Goal: Information Seeking & Learning: Learn about a topic

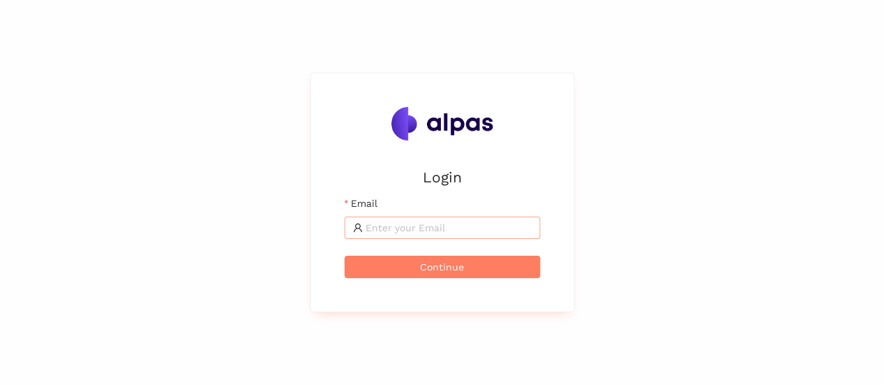
click at [441, 237] on span at bounding box center [443, 228] width 196 height 22
click at [439, 224] on input "Email" at bounding box center [449, 227] width 166 height 15
type input "karina.stival@landisgyr.com"
click at [429, 252] on form "Email karina.stival@landisgyr.com Continue" at bounding box center [443, 237] width 196 height 82
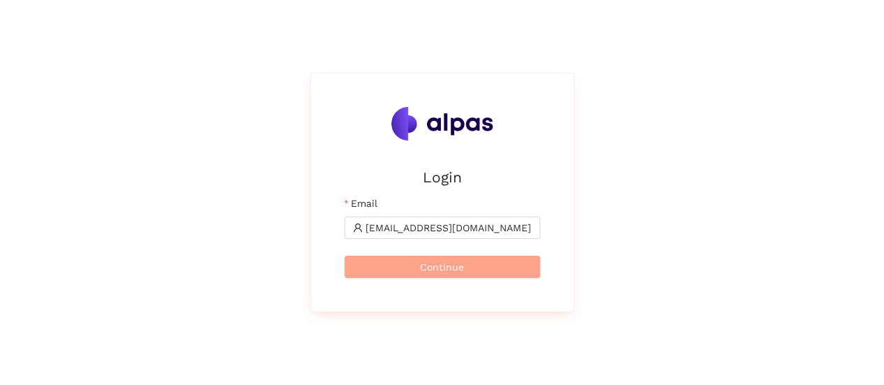
click at [431, 259] on button "Continue" at bounding box center [443, 267] width 196 height 22
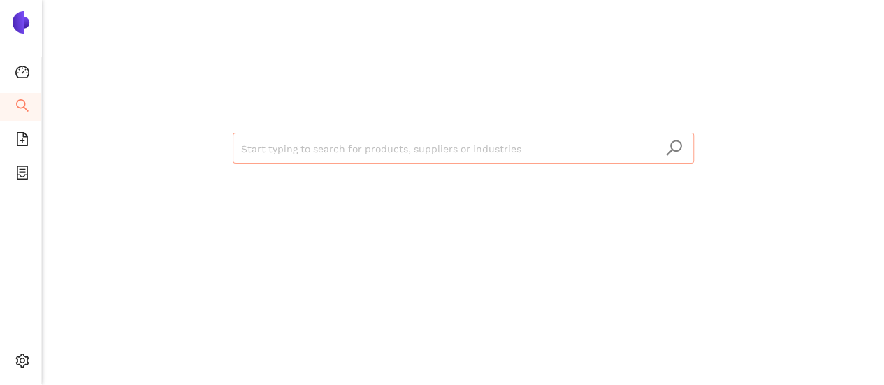
click at [266, 150] on input "search" at bounding box center [463, 149] width 445 height 31
paste input "Cloud Network Technology Singapore Pte., Ltd."
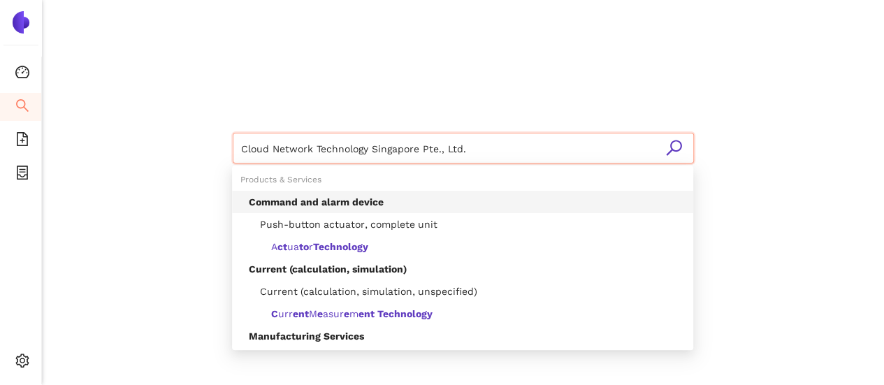
drag, startPoint x: 333, startPoint y: 146, endPoint x: 589, endPoint y: 139, distance: 255.9
click at [589, 139] on input "Cloud Network Technology Singapore Pte., Ltd." at bounding box center [463, 149] width 445 height 31
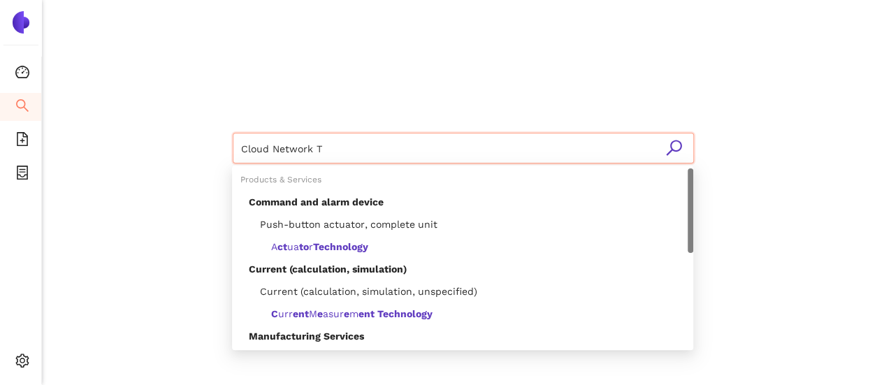
type input "Cloud Network"
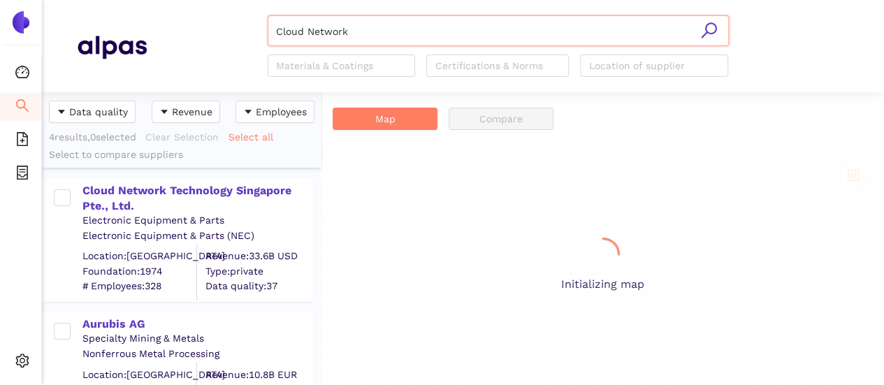
scroll to position [282, 268]
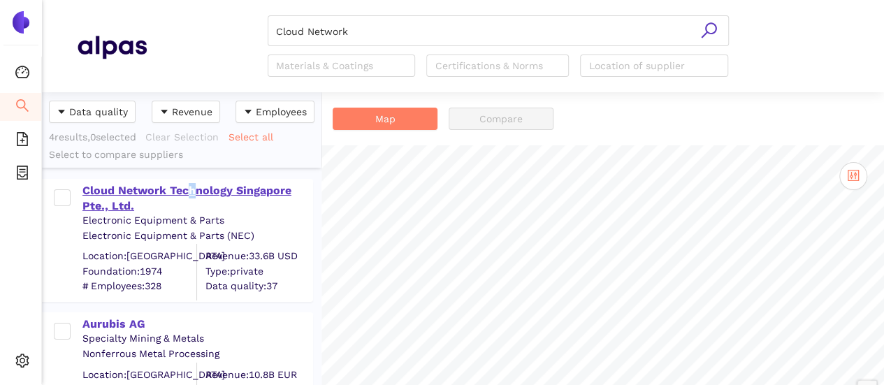
click at [193, 188] on div "Cloud Network Technology Singapore Pte., Ltd." at bounding box center [196, 198] width 229 height 31
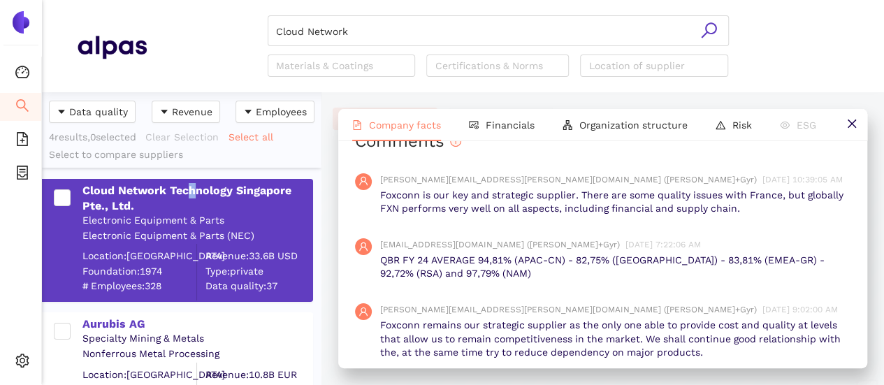
scroll to position [1102, 0]
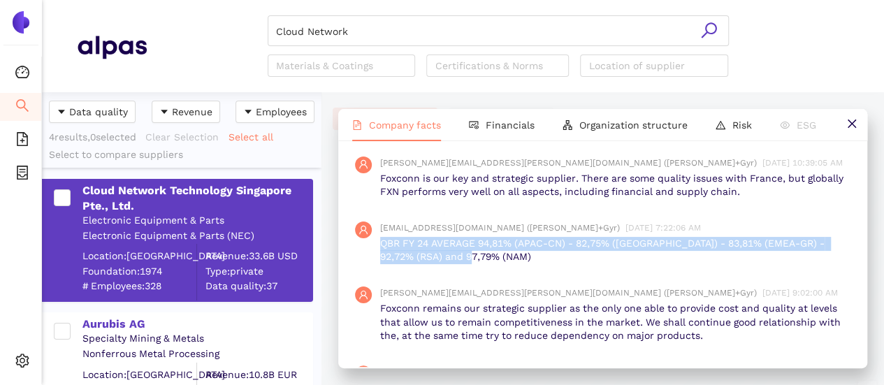
drag, startPoint x: 382, startPoint y: 305, endPoint x: 554, endPoint y: 308, distance: 172.0
click at [470, 264] on p "QBR FY 24 AVERAGE 94,81% (APAC-CN) - 82,75% ([GEOGRAPHIC_DATA]) - 83,81% (EMEA-…" at bounding box center [615, 250] width 470 height 27
copy p "QBR FY 24 AVERAGE 94,81% (APAC-CN) - 82,75% ([GEOGRAPHIC_DATA]) - 83,81% (EMEA-…"
click at [370, 29] on input "Cloud Network" at bounding box center [498, 31] width 445 height 31
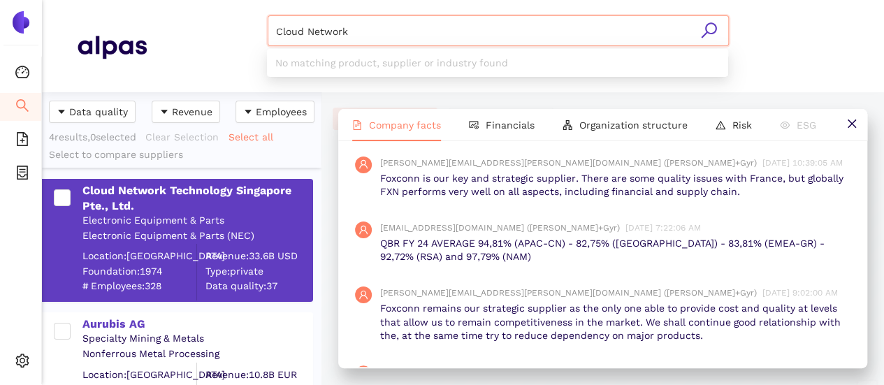
drag, startPoint x: 367, startPoint y: 27, endPoint x: 238, endPoint y: 26, distance: 128.6
click at [238, 26] on div "Cloud Network Materials & Coatings Certifications & Norms Location of supplier" at bounding box center [498, 46] width 703 height 62
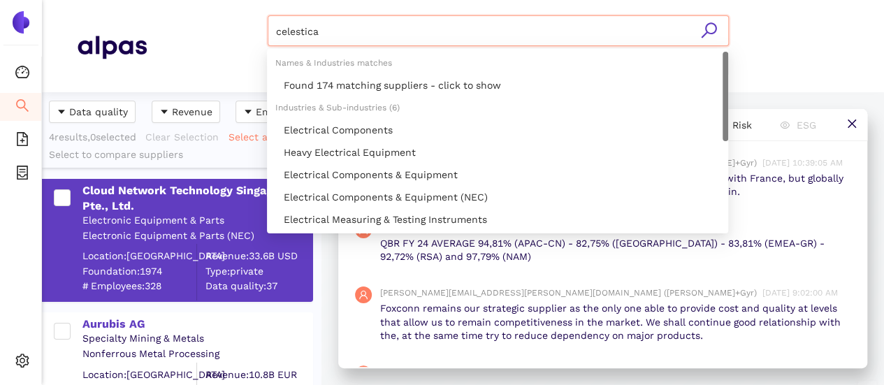
click at [706, 27] on icon "search" at bounding box center [708, 30] width 17 height 17
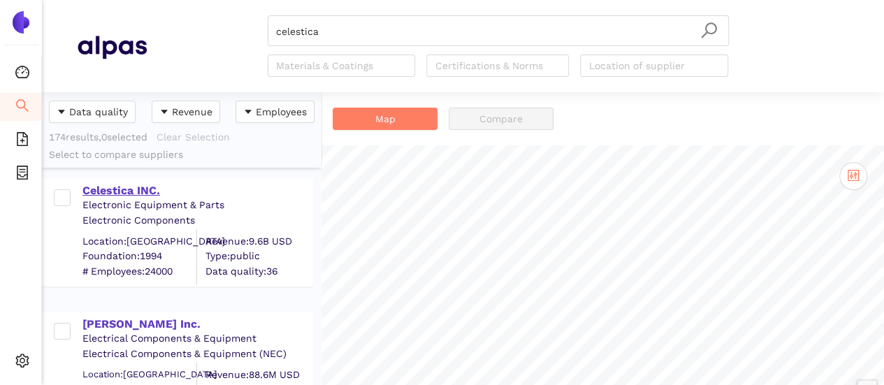
click at [147, 187] on div "Celestica INC." at bounding box center [196, 190] width 229 height 15
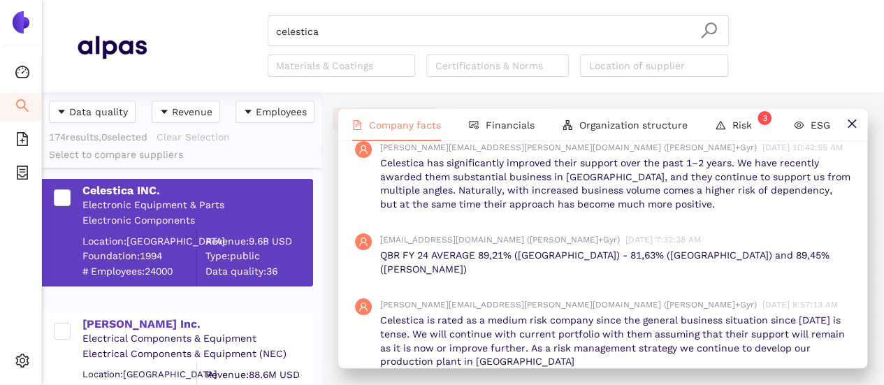
scroll to position [1468, 0]
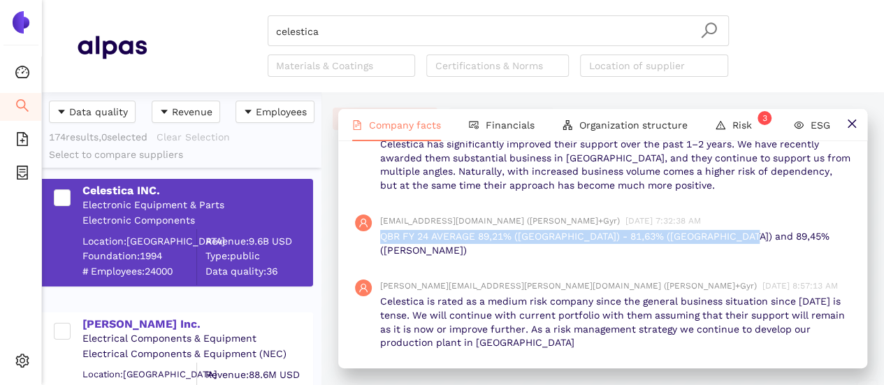
drag, startPoint x: 380, startPoint y: 279, endPoint x: 744, endPoint y: 280, distance: 364.2
click at [744, 257] on p "QBR FY 24 AVERAGE 89,21% ([GEOGRAPHIC_DATA]) - 81,63% ([GEOGRAPHIC_DATA]) and 8…" at bounding box center [615, 243] width 470 height 27
copy p "QBR FY 24 AVERAGE 89,21% ([GEOGRAPHIC_DATA]) - 81,63% ([GEOGRAPHIC_DATA]) and 8…"
drag, startPoint x: 398, startPoint y: 30, endPoint x: 386, endPoint y: 34, distance: 12.6
click at [389, 33] on input "celestica" at bounding box center [498, 31] width 445 height 31
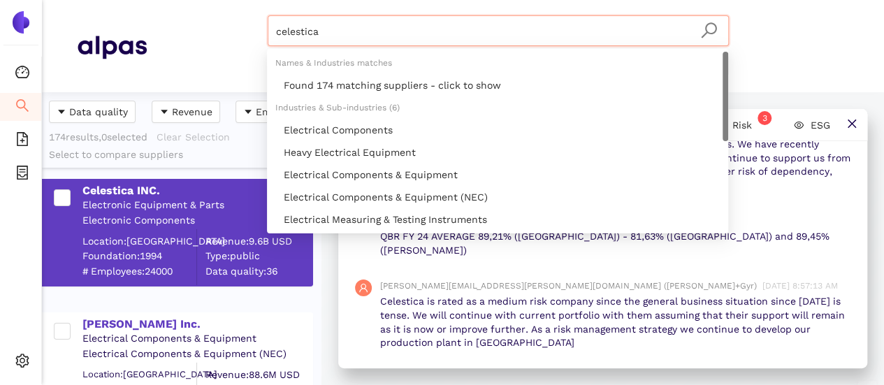
drag, startPoint x: 317, startPoint y: 18, endPoint x: 209, endPoint y: -4, distance: 110.6
click at [209, 0] on html "Dashboard Search eSourcing Templates eSourcing Projects Settings celestica Mate…" at bounding box center [442, 192] width 884 height 385
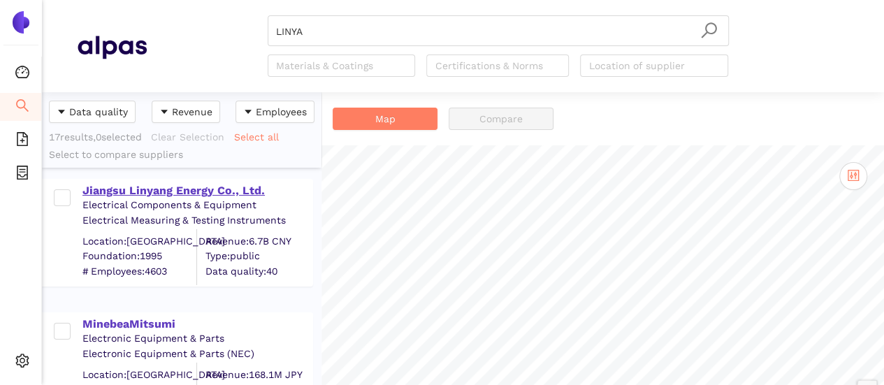
click at [192, 185] on div "Jiangsu Linyang Energy Co., Ltd." at bounding box center [196, 190] width 229 height 15
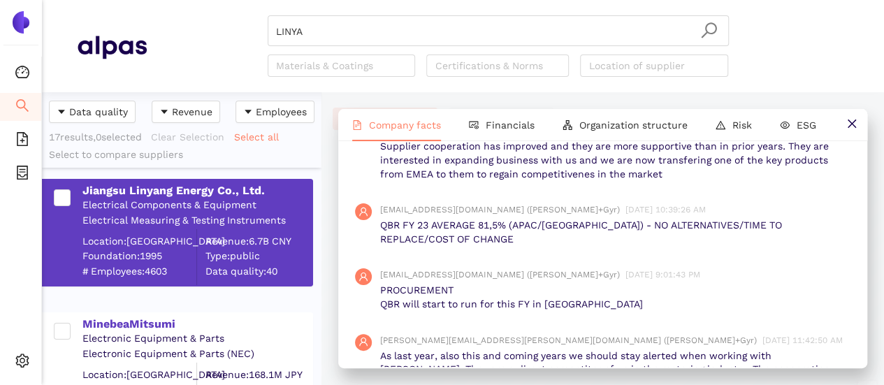
scroll to position [1468, 0]
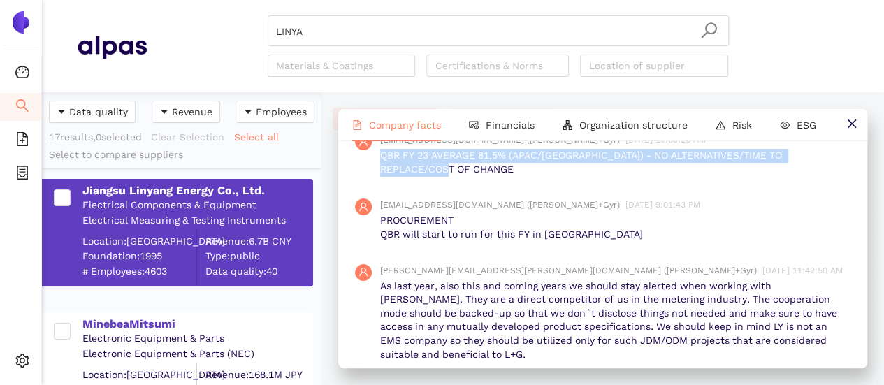
drag, startPoint x: 377, startPoint y: 219, endPoint x: 735, endPoint y: 207, distance: 358.1
click at [438, 187] on div "[EMAIL_ADDRESS][DOMAIN_NAME] ([PERSON_NAME]+Gyr) [DATE] 10:39:26 AM QBR FY 23 A…" at bounding box center [603, 154] width 496 height 65
copy p "QBR FY 23 AVERAGE 81,5% (APAC/[GEOGRAPHIC_DATA]) - NO ALTERNATIVES/TIME TO REPL…"
click at [327, 29] on input "LINYA" at bounding box center [498, 31] width 445 height 31
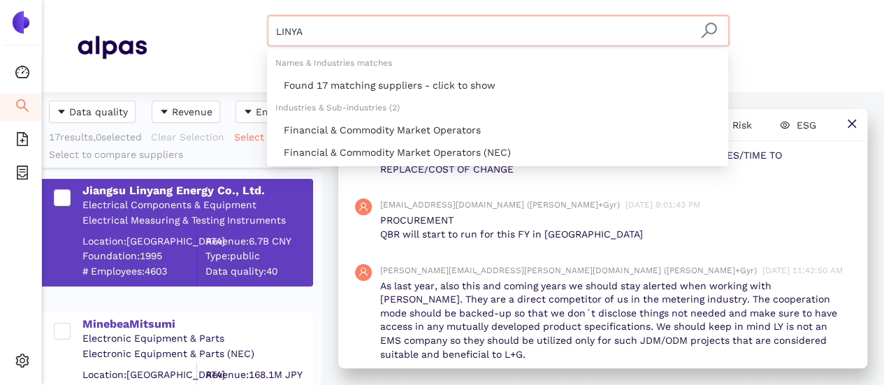
drag, startPoint x: 282, startPoint y: 22, endPoint x: 227, endPoint y: 6, distance: 57.5
click at [228, 6] on header "LINYA Materials & Coatings Certifications & Norms Location of supplier" at bounding box center [463, 46] width 842 height 92
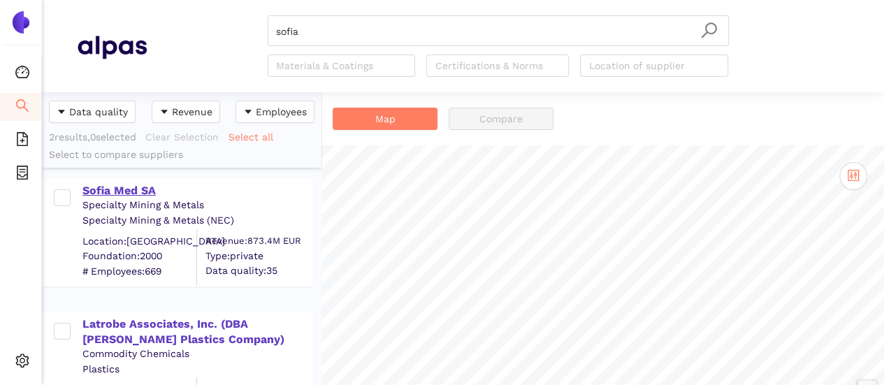
click at [106, 185] on div "Sofia Med SA" at bounding box center [196, 190] width 229 height 15
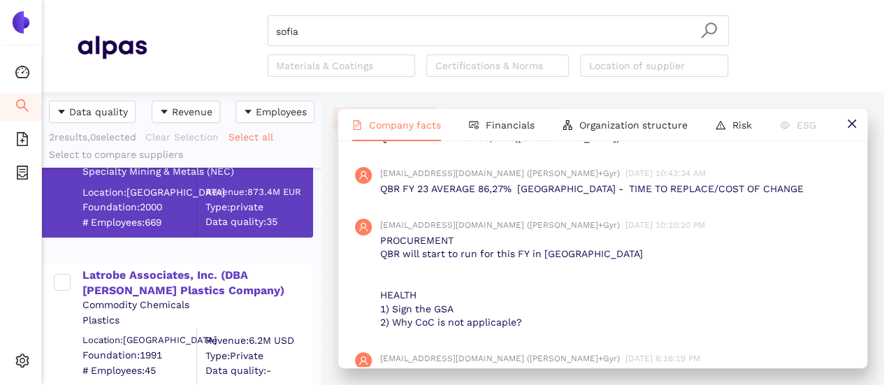
scroll to position [1398, 0]
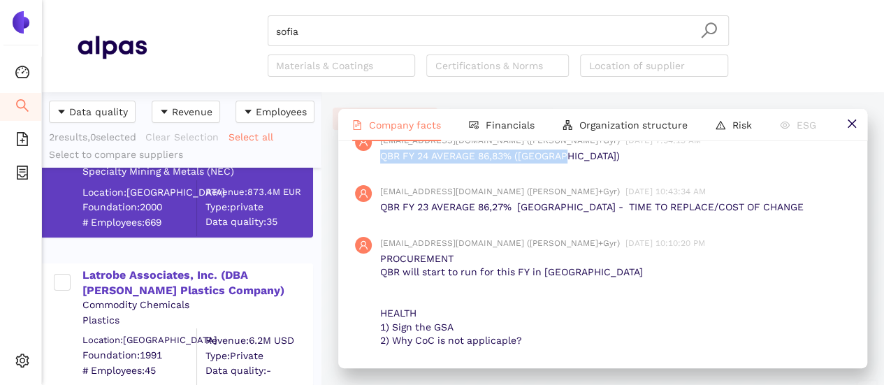
drag, startPoint x: 380, startPoint y: 209, endPoint x: 533, endPoint y: 220, distance: 152.8
click at [533, 164] on p "QBR FY 24 AVERAGE 86,83% ([GEOGRAPHIC_DATA])" at bounding box center [615, 157] width 470 height 14
copy p "QBR FY 24 AVERAGE 86,83% ([GEOGRAPHIC_DATA])"
click at [324, 32] on input "sofia" at bounding box center [498, 31] width 445 height 31
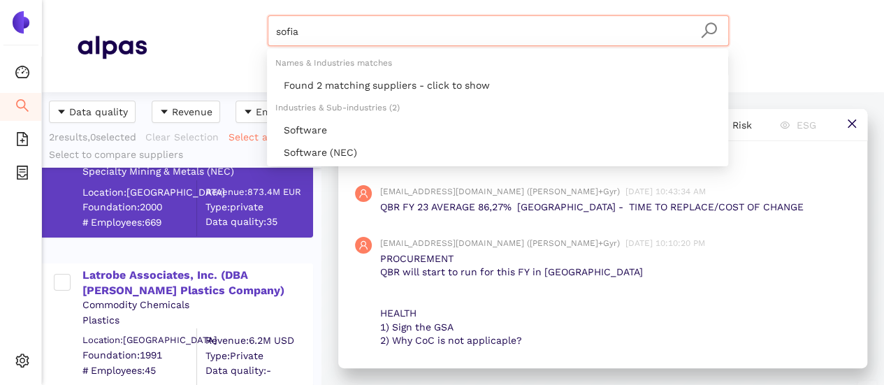
drag, startPoint x: 306, startPoint y: 29, endPoint x: 210, endPoint y: 15, distance: 97.5
click at [210, 15] on header "sofia Materials & Coatings Certifications & Norms Location of supplier" at bounding box center [463, 46] width 842 height 92
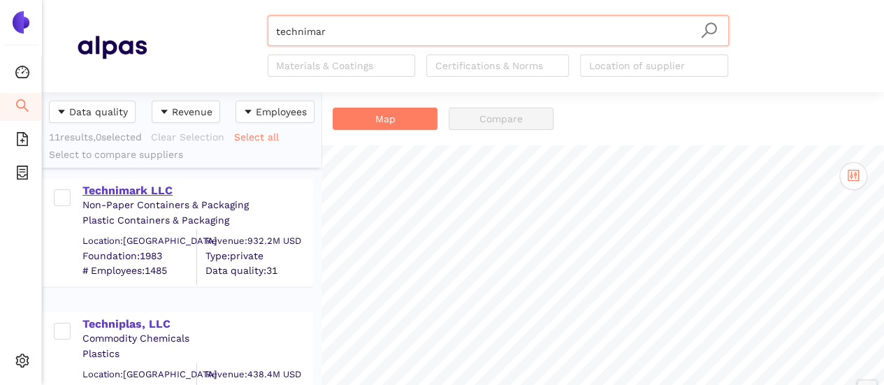
click at [147, 192] on div "Technimark LLC" at bounding box center [196, 190] width 229 height 15
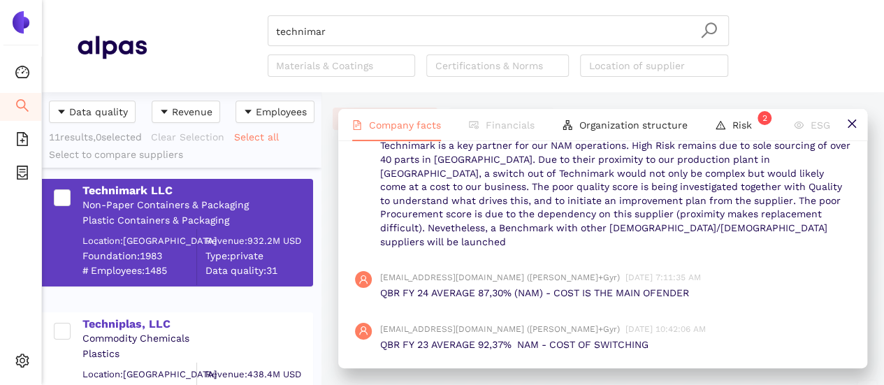
scroll to position [1328, 0]
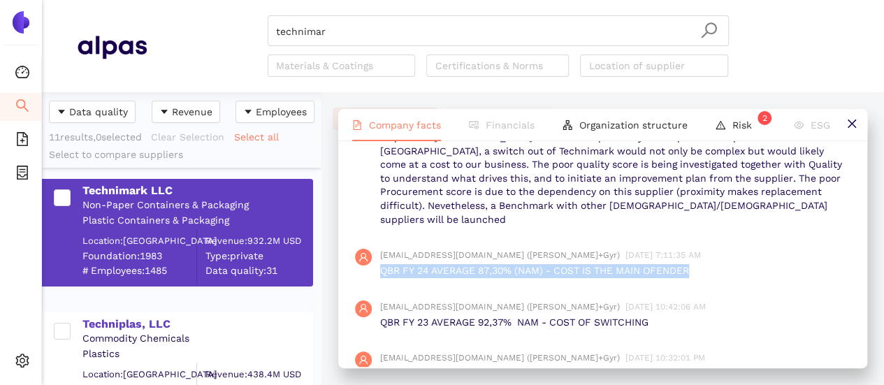
drag, startPoint x: 380, startPoint y: 333, endPoint x: 701, endPoint y: 327, distance: 320.9
click at [701, 278] on p "QBR FY 24 AVERAGE 87,30% (NAM) - COST IS THE MAIN OFENDER" at bounding box center [615, 271] width 470 height 14
copy p "QBR FY 24 AVERAGE 87,30% (NAM) - COST IS THE MAIN OFENDER"
click at [331, 27] on input "technimar" at bounding box center [498, 31] width 445 height 31
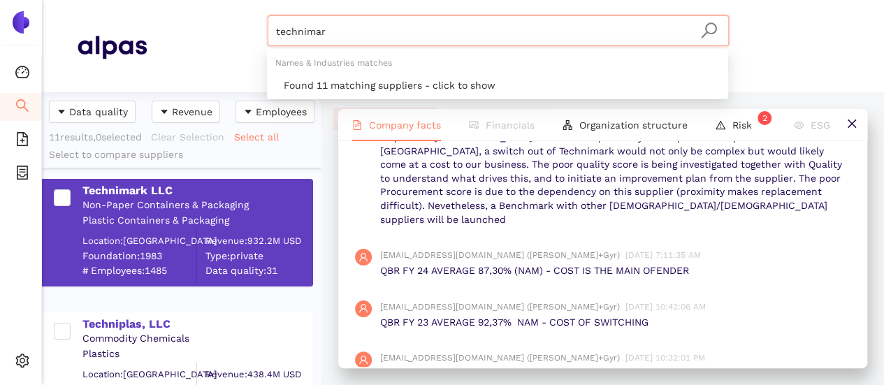
drag, startPoint x: 233, startPoint y: 22, endPoint x: 157, endPoint y: -11, distance: 83.3
click at [157, 0] on html "Dashboard Search eSourcing Templates eSourcing Projects Settings technimar Mate…" at bounding box center [442, 192] width 884 height 385
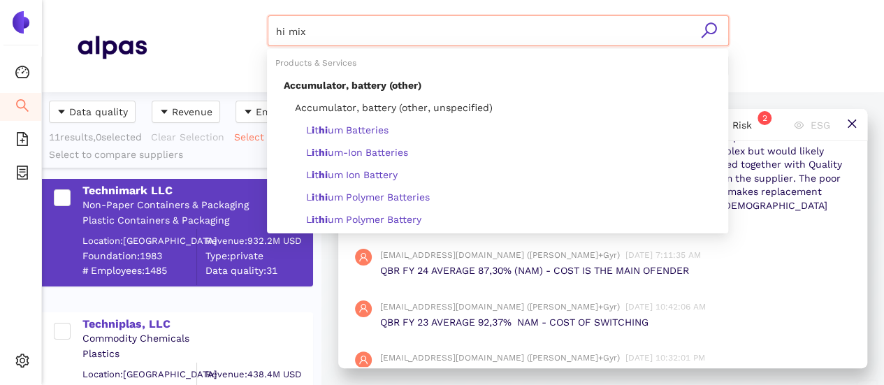
click at [712, 22] on icon "search" at bounding box center [708, 30] width 17 height 17
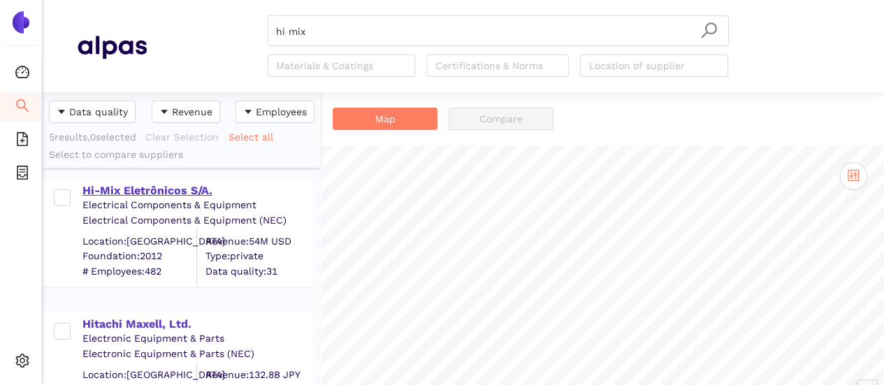
click at [134, 187] on div "Hi-Mix Eletrônicos S/A." at bounding box center [196, 190] width 229 height 15
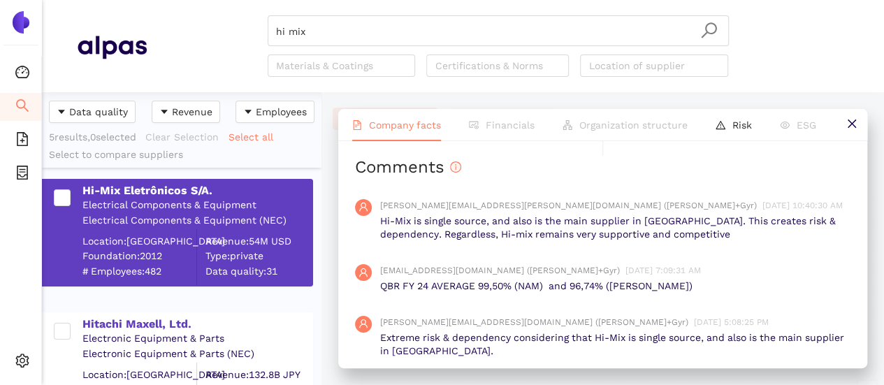
scroll to position [1188, 0]
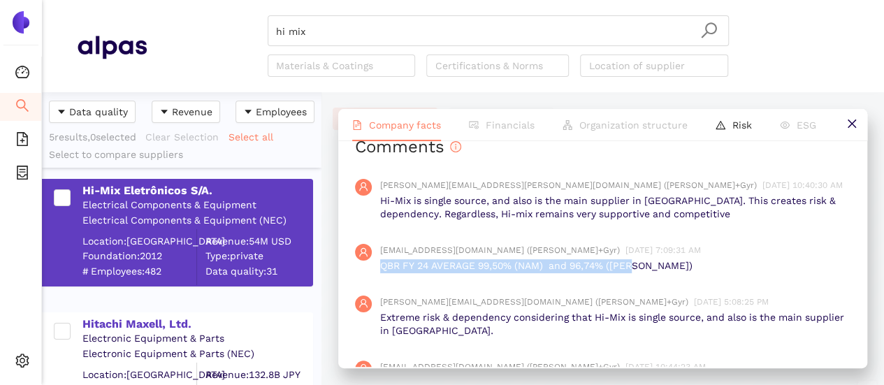
drag, startPoint x: 377, startPoint y: 308, endPoint x: 640, endPoint y: 311, distance: 262.1
click at [640, 284] on div "[EMAIL_ADDRESS][DOMAIN_NAME] ([PERSON_NAME]+Gyr) [DATE] 7:09:31 AM QBR FY 24 AV…" at bounding box center [603, 259] width 496 height 52
copy p "QBR FY 24 AVERAGE 99,50% (NAM) and 96,74% ([PERSON_NAME])"
drag, startPoint x: 402, startPoint y: 47, endPoint x: 377, endPoint y: 34, distance: 27.5
click at [398, 45] on div "hi mix Materials & Coatings Certifications & Norms Location of supplier" at bounding box center [498, 46] width 461 height 62
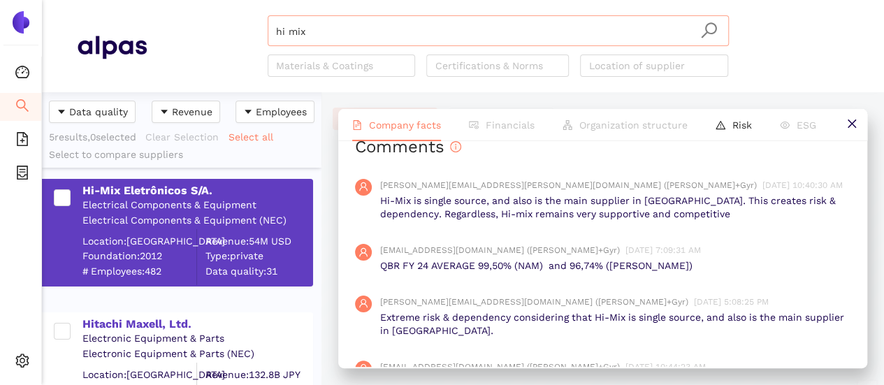
drag, startPoint x: 372, startPoint y: 30, endPoint x: 322, endPoint y: 41, distance: 51.6
click at [363, 34] on input "hi mix" at bounding box center [498, 31] width 445 height 31
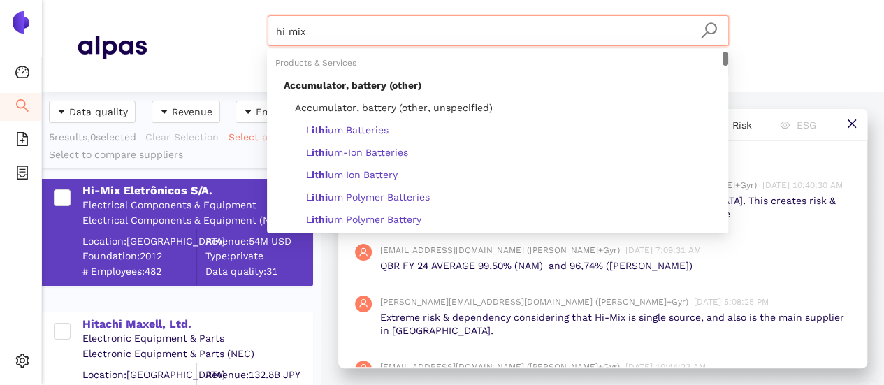
drag, startPoint x: 247, startPoint y: 24, endPoint x: 208, endPoint y: 13, distance: 40.0
click at [210, 12] on header "hi mix Materials & Coatings Certifications & Norms Location of supplier" at bounding box center [463, 46] width 842 height 92
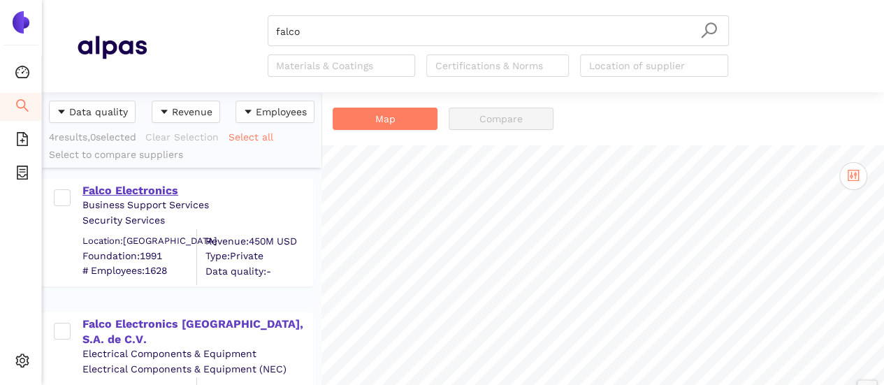
click at [173, 185] on div "Falco Electronics" at bounding box center [196, 190] width 229 height 15
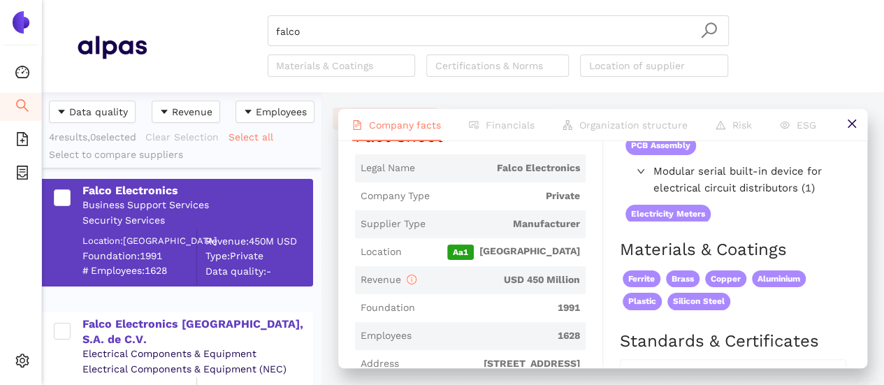
scroll to position [138, 0]
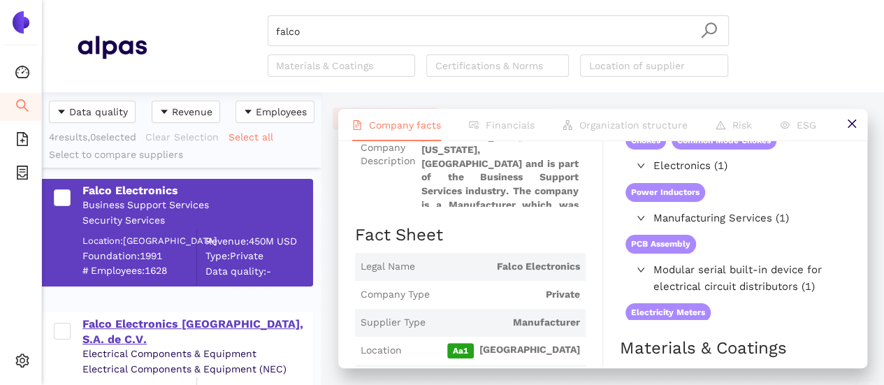
click at [196, 322] on div "Falco Electronics [GEOGRAPHIC_DATA], S.A. de C.V." at bounding box center [196, 332] width 229 height 31
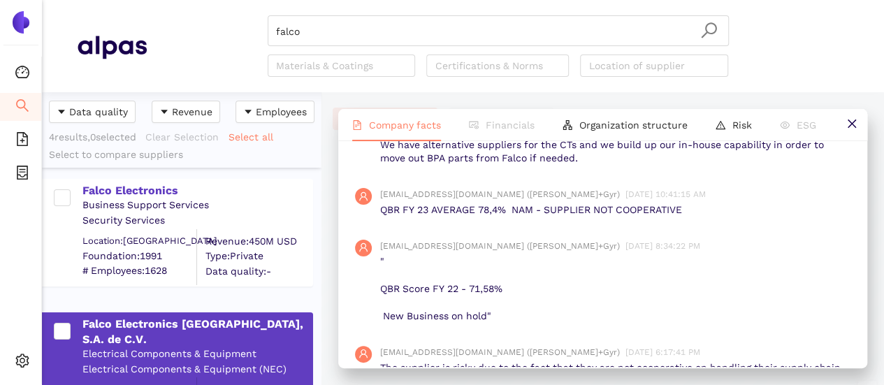
scroll to position [1239, 0]
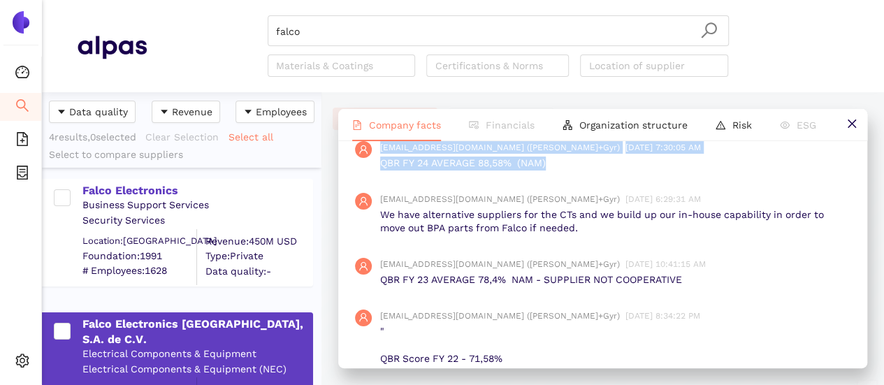
drag, startPoint x: 556, startPoint y: 225, endPoint x: 373, endPoint y: 234, distance: 183.4
click at [373, 182] on div "[EMAIL_ADDRESS][DOMAIN_NAME] ([PERSON_NAME]+Gyr) [DATE] 7:30:05 AM QBR FY 24 AV…" at bounding box center [603, 156] width 496 height 52
copy div "[EMAIL_ADDRESS][DOMAIN_NAME] ([PERSON_NAME]+Gyr) [DATE] 7:30:05 AM QBR FY 24 AV…"
click at [487, 182] on div "[EMAIL_ADDRESS][DOMAIN_NAME] ([PERSON_NAME]+Gyr) [DATE] 7:30:05 AM QBR FY 24 AV…" at bounding box center [603, 156] width 496 height 52
click at [378, 182] on div "[EMAIL_ADDRESS][DOMAIN_NAME] ([PERSON_NAME]+Gyr) [DATE] 7:30:05 AM QBR FY 24 AV…" at bounding box center [603, 156] width 496 height 52
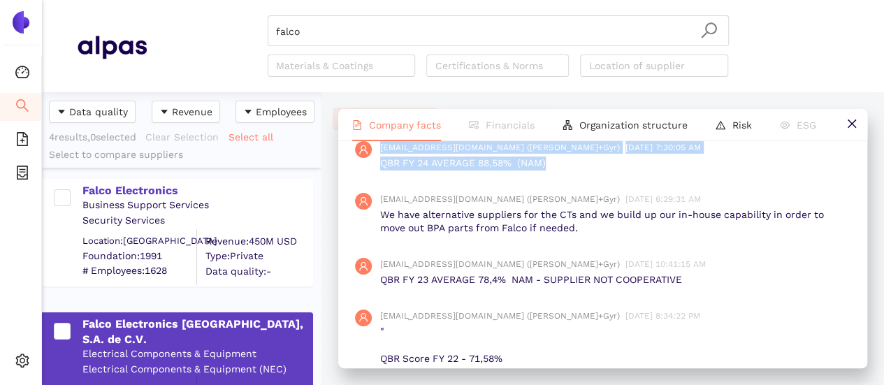
click at [385, 171] on p "QBR FY 24 AVERAGE 88,58% (NAM)" at bounding box center [615, 164] width 470 height 14
click at [555, 171] on p "QBR FY 24 AVERAGE 88,58% (NAM)" at bounding box center [615, 164] width 470 height 14
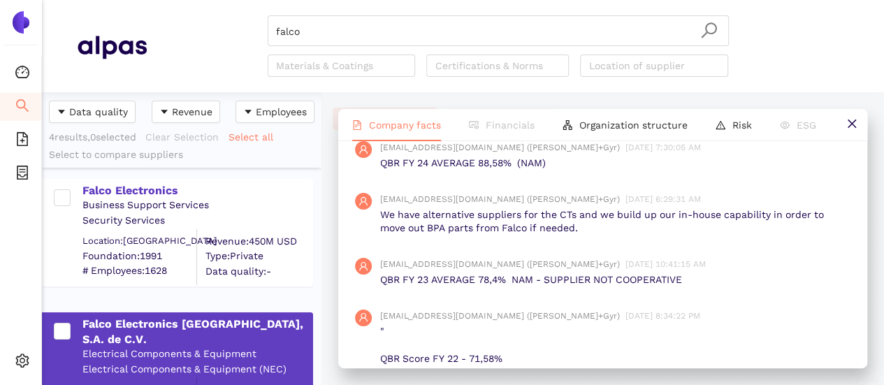
click at [555, 171] on p "QBR FY 24 AVERAGE 88,58% (NAM)" at bounding box center [615, 164] width 470 height 14
drag, startPoint x: 381, startPoint y: 226, endPoint x: 562, endPoint y: 229, distance: 181.1
click at [562, 171] on p "QBR FY 24 AVERAGE 88,58% (NAM)" at bounding box center [615, 164] width 470 height 14
copy p "QBR FY 24 AVERAGE 88,58% (NAM)"
click at [310, 27] on input "falco" at bounding box center [498, 31] width 445 height 31
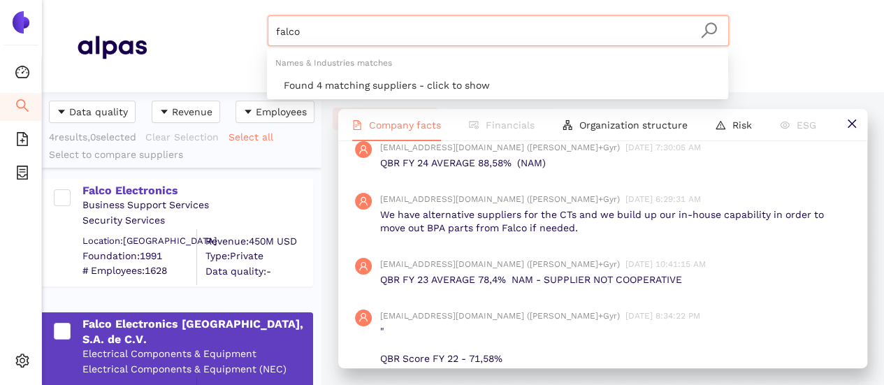
drag, startPoint x: 310, startPoint y: 30, endPoint x: 187, endPoint y: 1, distance: 126.5
click at [187, 1] on header "falco Materials & Coatings Certifications & Norms Location of supplier" at bounding box center [463, 46] width 842 height 92
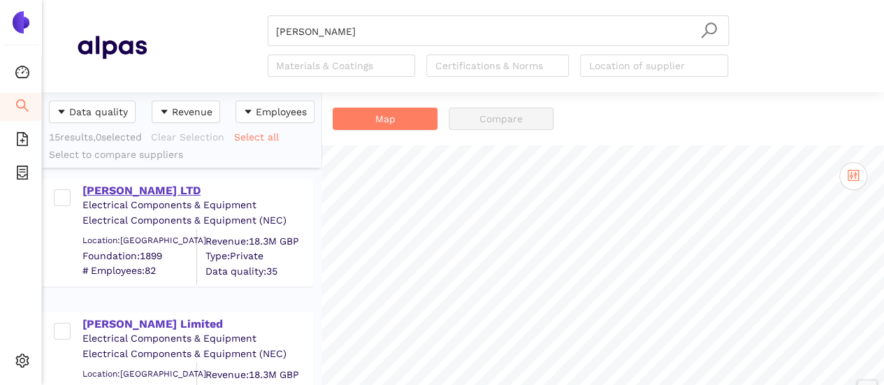
click at [147, 189] on div "[PERSON_NAME] LTD" at bounding box center [196, 190] width 229 height 15
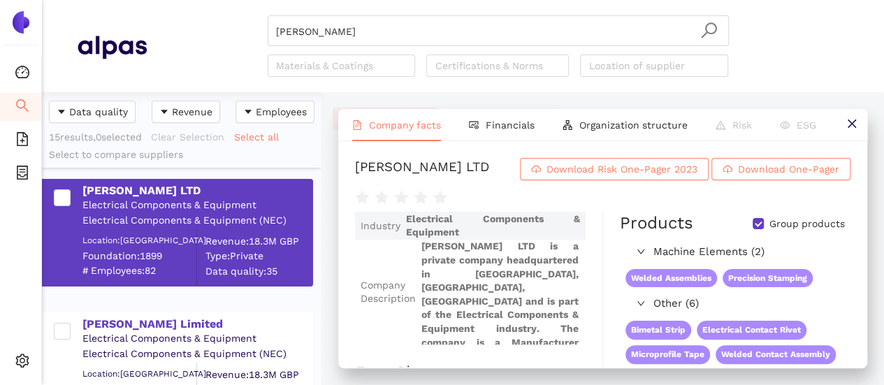
drag, startPoint x: 169, startPoint y: 323, endPoint x: 672, endPoint y: 240, distance: 510.0
click at [169, 323] on div "[PERSON_NAME] Limited" at bounding box center [196, 324] width 229 height 15
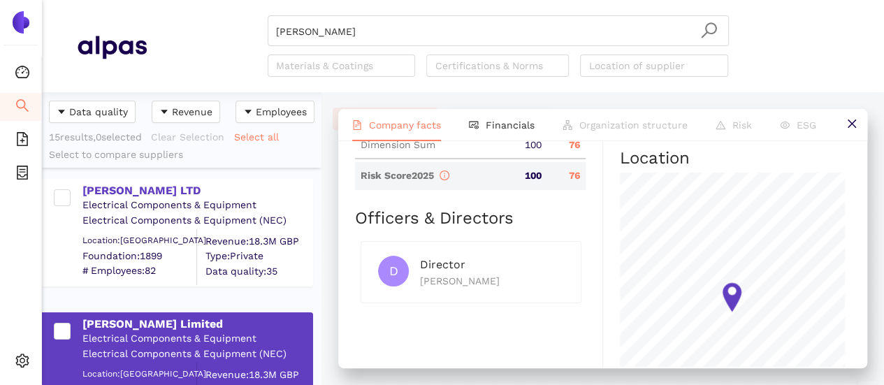
scroll to position [769, 0]
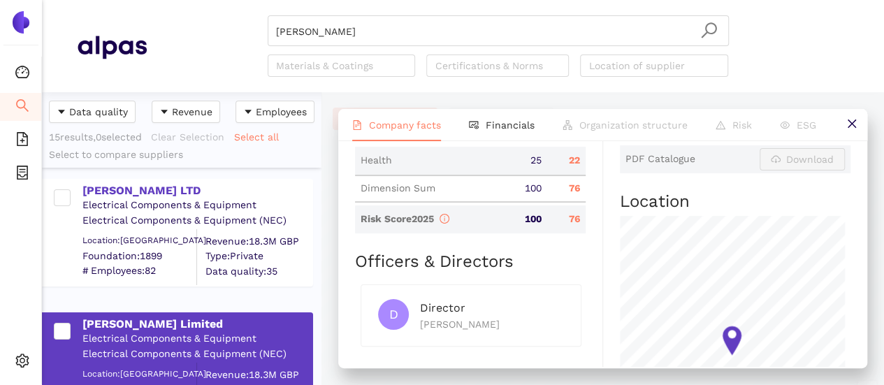
click at [563, 112] on div "34" at bounding box center [566, 105] width 38 height 14
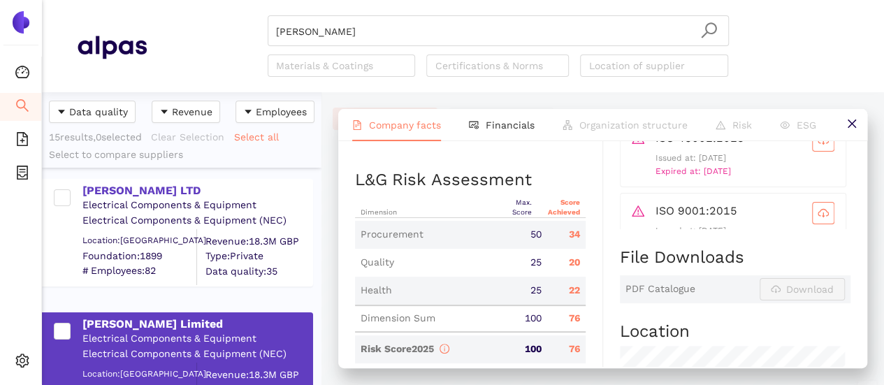
scroll to position [629, 0]
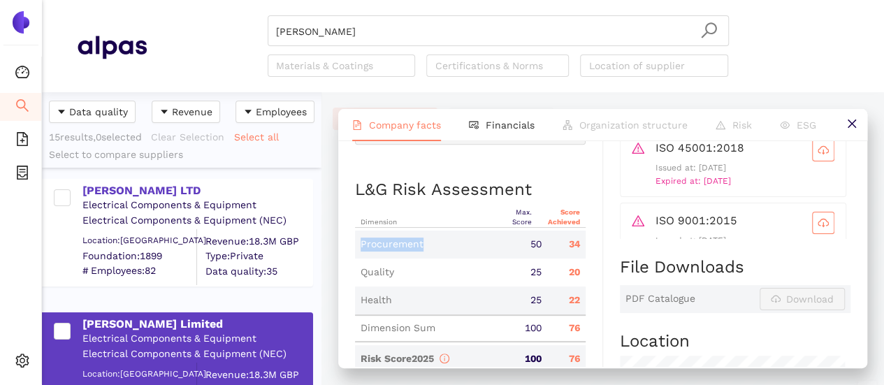
drag, startPoint x: 352, startPoint y: 310, endPoint x: 433, endPoint y: 317, distance: 81.4
click at [433, 317] on div "[PERSON_NAME] Limited Download Risk One-Pager 2025 Download Risk One-Pager 2024…" at bounding box center [602, 254] width 529 height 226
drag, startPoint x: 435, startPoint y: 26, endPoint x: 372, endPoint y: 47, distance: 66.3
click at [429, 27] on input "[PERSON_NAME]" at bounding box center [498, 31] width 445 height 31
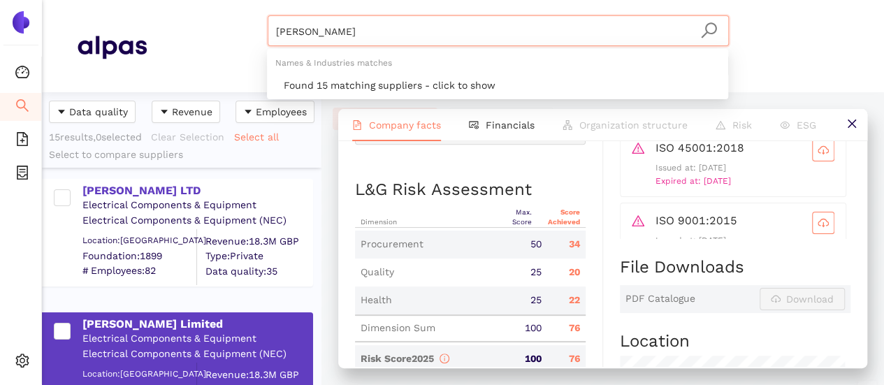
drag, startPoint x: 327, startPoint y: 24, endPoint x: 166, endPoint y: -10, distance: 164.9
click at [166, 0] on html "Dashboard Search eSourcing Templates eSourcing Projects Settings [PERSON_NAME] …" at bounding box center [442, 192] width 884 height 385
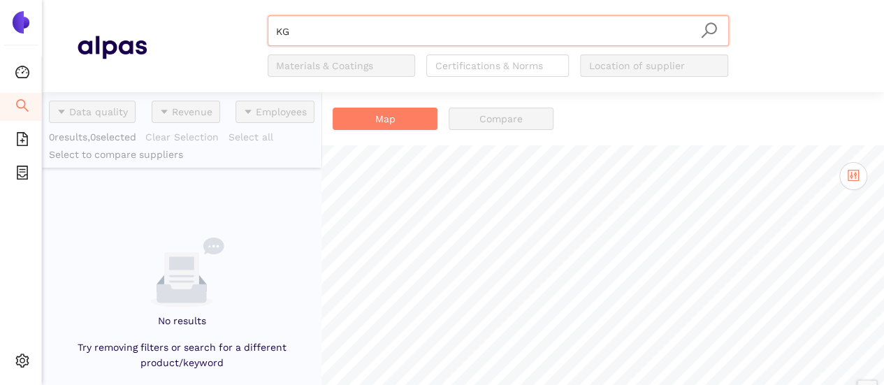
type input "K"
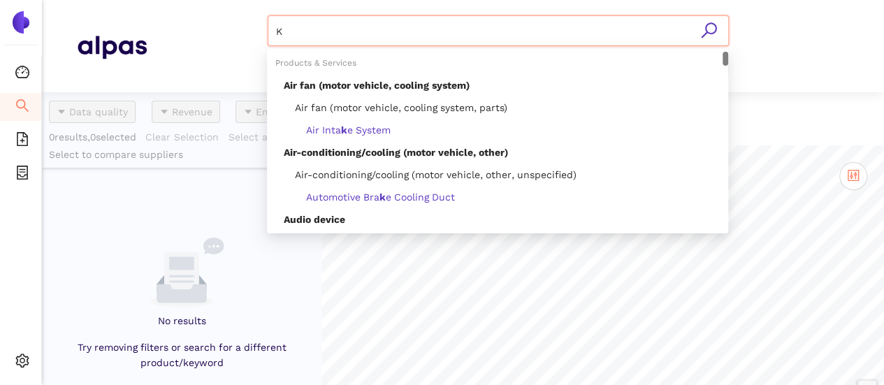
type input "K"
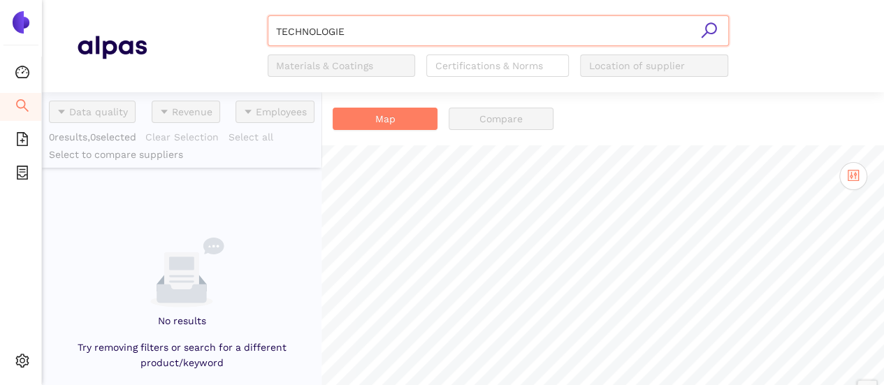
click at [385, 33] on input "TECHNOLOGIE" at bounding box center [498, 31] width 445 height 31
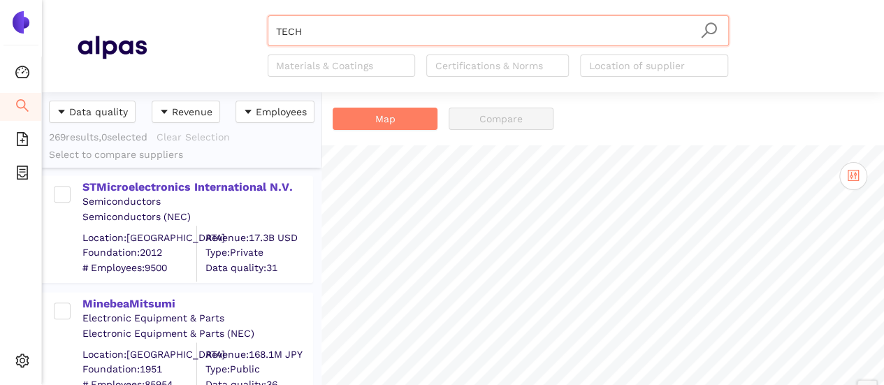
scroll to position [839, 0]
drag, startPoint x: 297, startPoint y: 27, endPoint x: 168, endPoint y: -5, distance: 133.3
click at [168, 0] on html "Dashboard Search eSourcing Templates eSourcing Projects Settings TECH Materials…" at bounding box center [442, 192] width 884 height 385
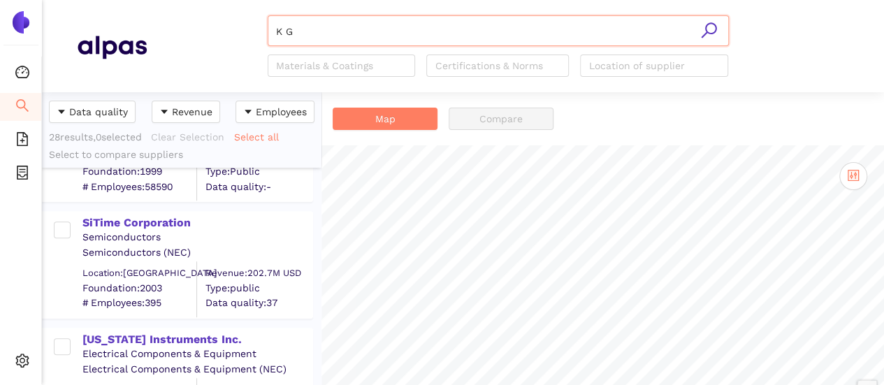
scroll to position [419, 0]
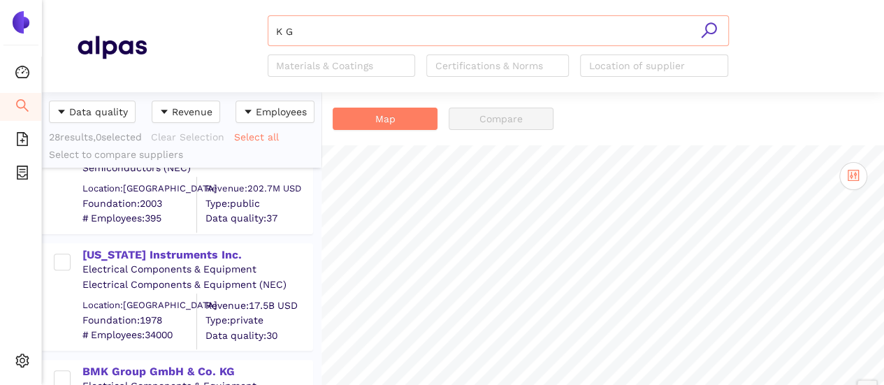
drag, startPoint x: 334, startPoint y: 47, endPoint x: 326, endPoint y: 35, distance: 14.5
click at [330, 42] on div "K G Materials & Coatings Certifications & Norms Location of supplier" at bounding box center [498, 46] width 461 height 62
drag, startPoint x: 299, startPoint y: 19, endPoint x: 280, endPoint y: 13, distance: 20.6
click at [280, 13] on header "K G Materials & Coatings Certifications & Norms Location of supplier" at bounding box center [463, 46] width 842 height 92
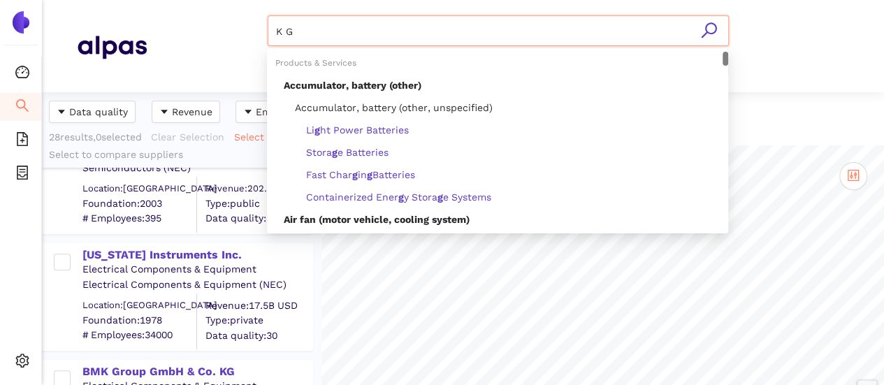
type input "K"
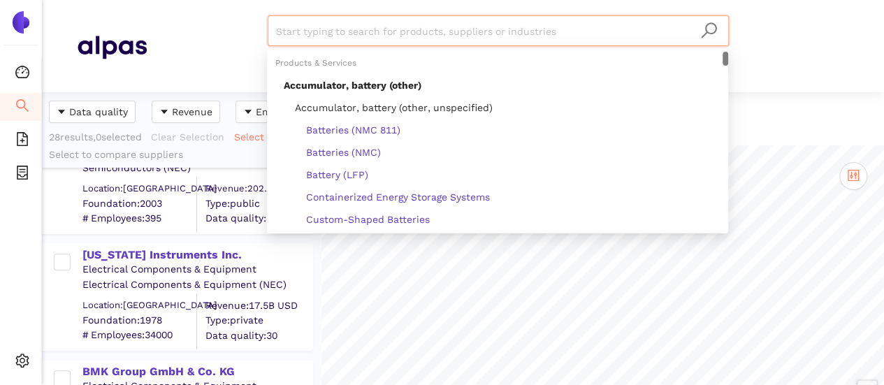
paste input "KG TECHNOLOGIES"
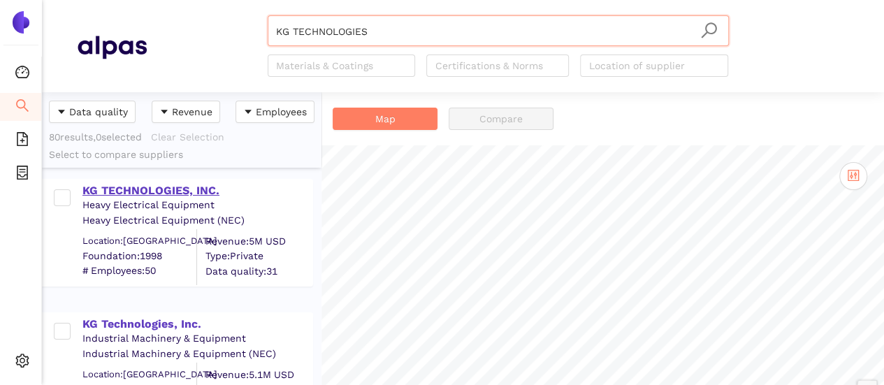
drag, startPoint x: 194, startPoint y: 192, endPoint x: 203, endPoint y: 190, distance: 9.2
click at [194, 191] on div "KG TECHNOLOGIES, INC." at bounding box center [196, 190] width 229 height 15
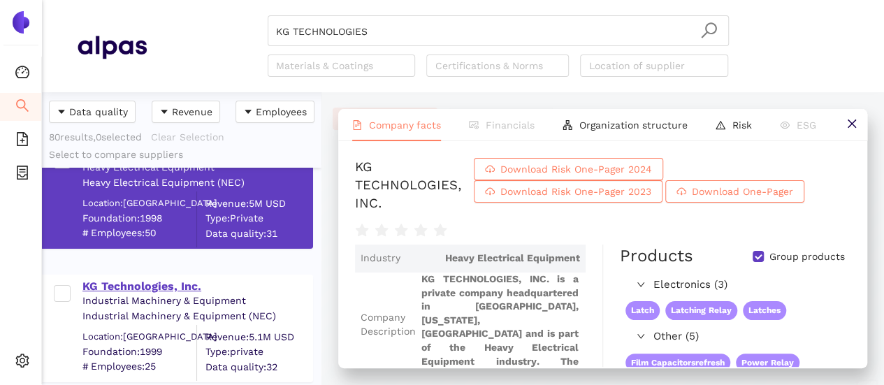
scroll to position [70, 0]
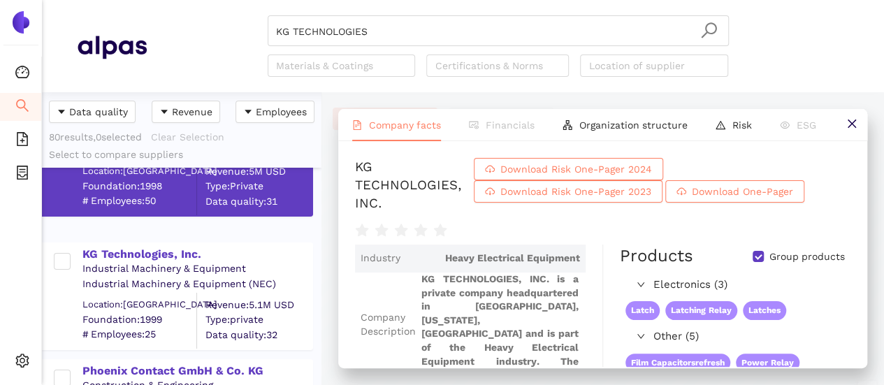
drag, startPoint x: 173, startPoint y: 250, endPoint x: 487, endPoint y: 206, distance: 316.1
click at [174, 250] on div "KG Technologies, Inc." at bounding box center [196, 254] width 229 height 15
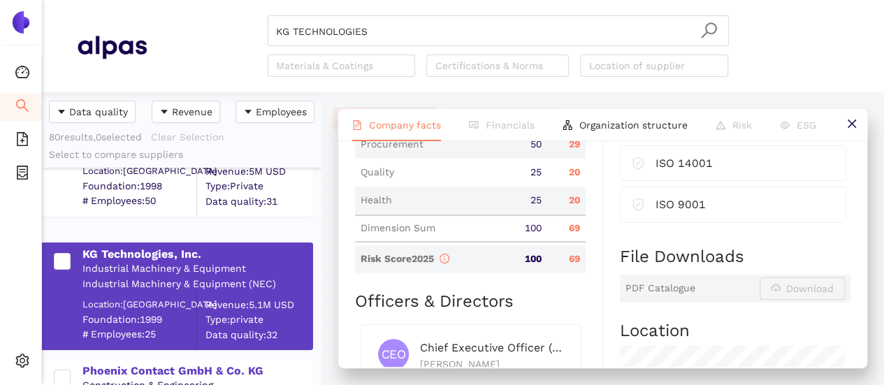
scroll to position [634, 0]
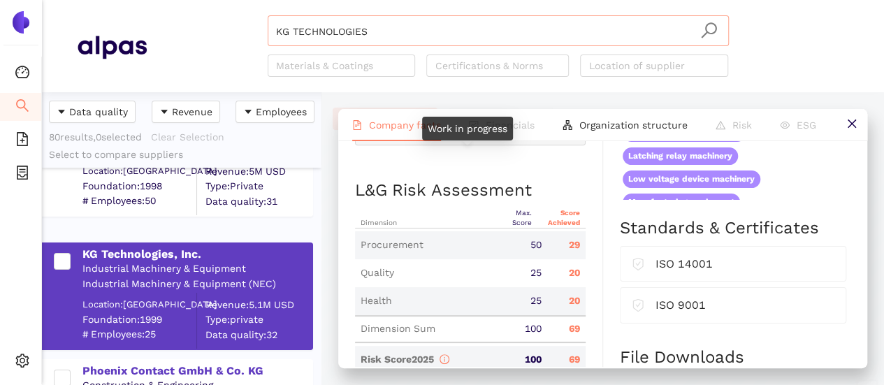
drag, startPoint x: 435, startPoint y: 24, endPoint x: 410, endPoint y: 38, distance: 28.2
click at [426, 29] on input "KG TECHNOLOGIES" at bounding box center [498, 31] width 445 height 31
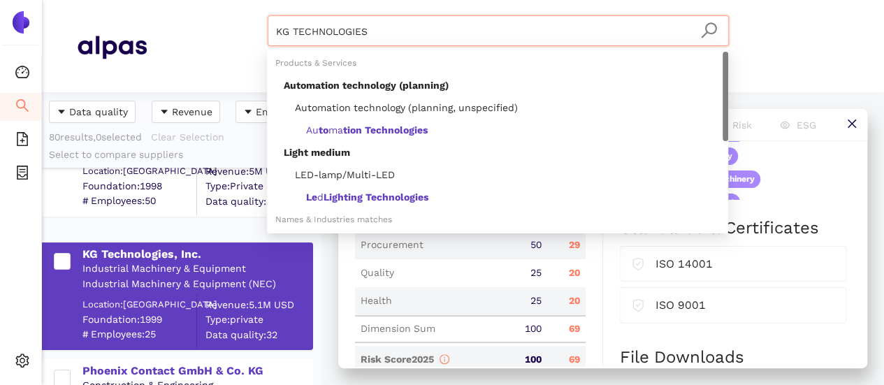
drag, startPoint x: 368, startPoint y: 29, endPoint x: 189, endPoint y: 15, distance: 179.5
click at [187, 12] on header "KG TECHNOLOGIES Materials & Coatings Certifications & Norms Location of supplier" at bounding box center [463, 46] width 842 height 92
paste input "JABIL Inc."
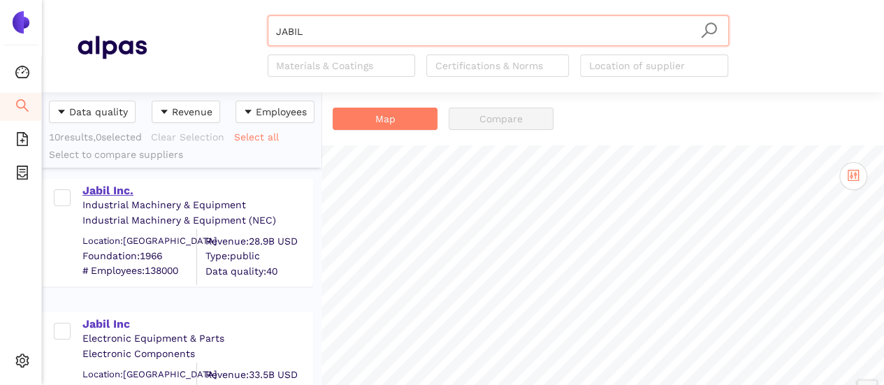
type input "JABIL"
click at [111, 184] on div "Jabil Inc." at bounding box center [196, 190] width 229 height 15
click at [116, 183] on div "Jabil Inc." at bounding box center [196, 190] width 229 height 15
click at [106, 189] on div "Jabil Inc." at bounding box center [196, 190] width 229 height 15
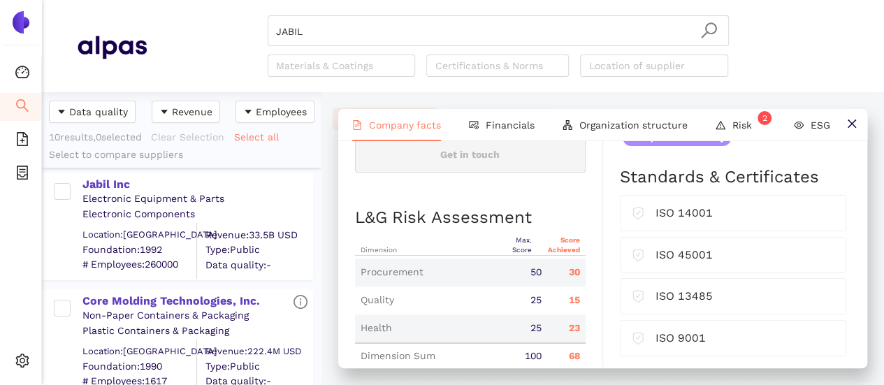
scroll to position [699, 0]
